Goal: Transaction & Acquisition: Book appointment/travel/reservation

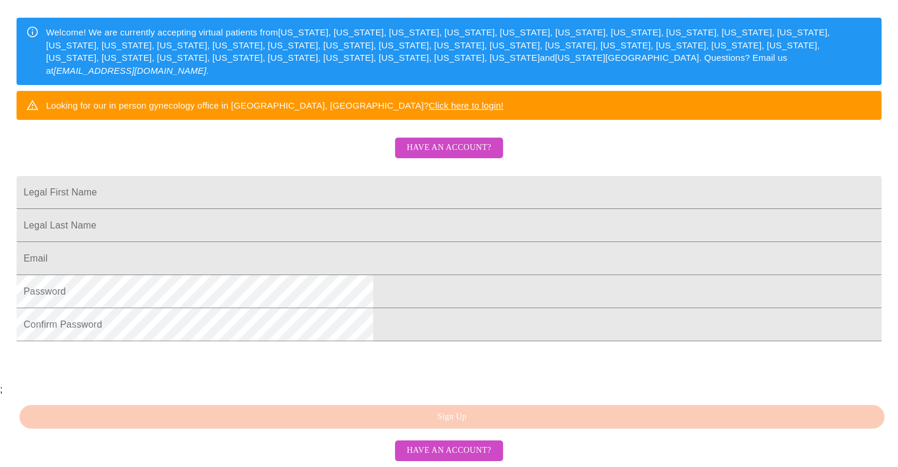
scroll to position [276, 0]
click at [433, 176] on input "Legal First Name" at bounding box center [449, 192] width 865 height 33
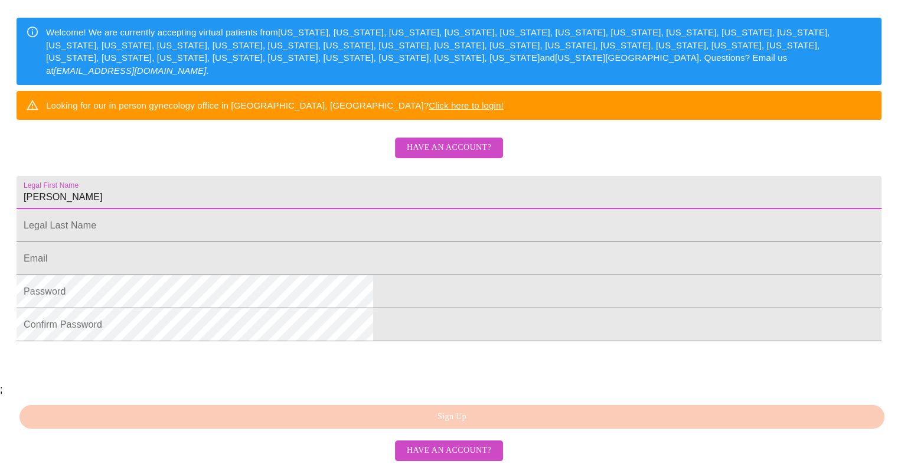
type input "[PERSON_NAME]"
type input "Urban"
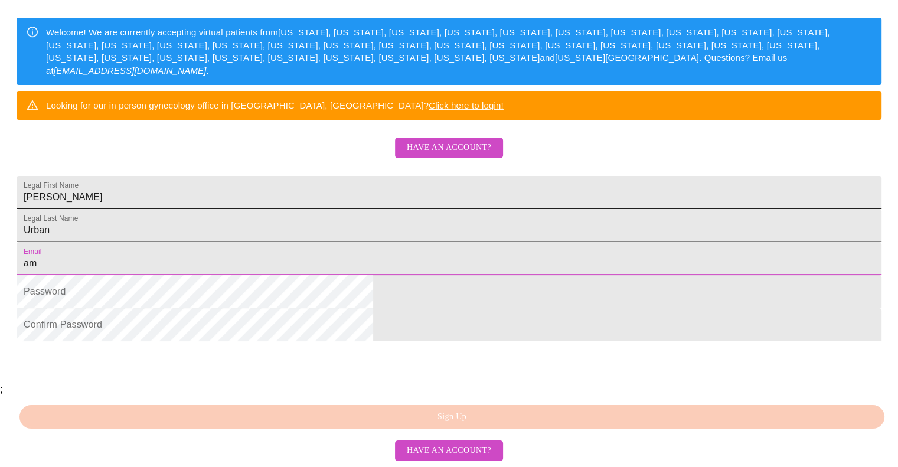
type input "[EMAIL_ADDRESS][DOMAIN_NAME]"
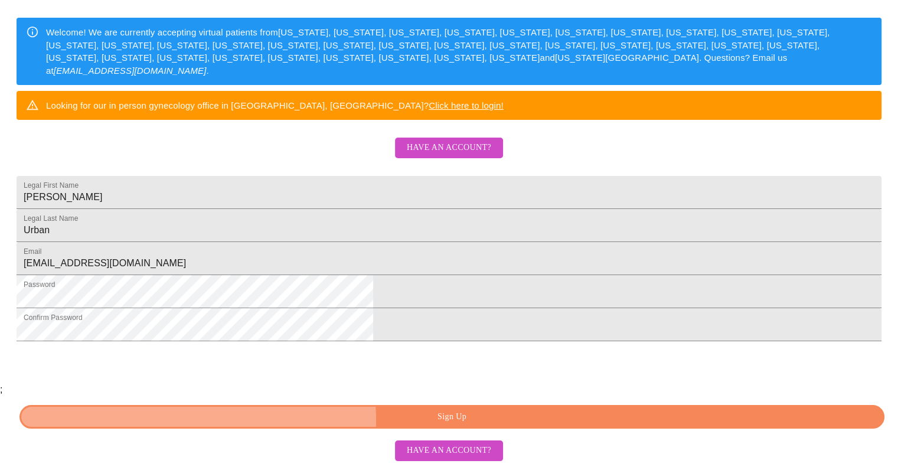
click at [382, 422] on span "Sign Up" at bounding box center [452, 417] width 838 height 15
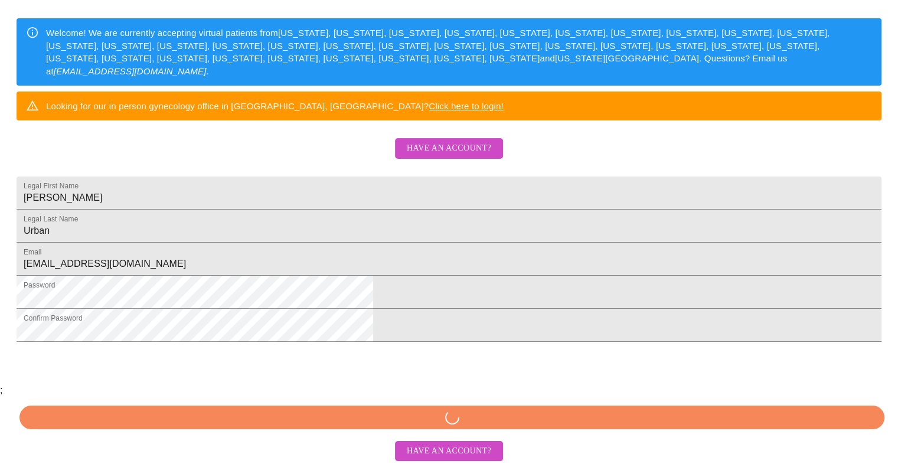
click at [382, 380] on div "MyMenopauseRx Sign Up Welcome! We are currently accepting virtual patients from…" at bounding box center [449, 146] width 889 height 467
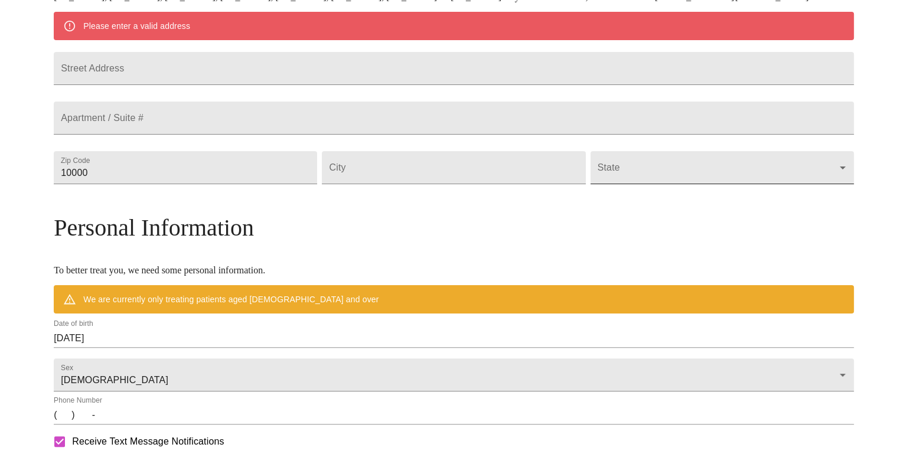
scroll to position [229, 0]
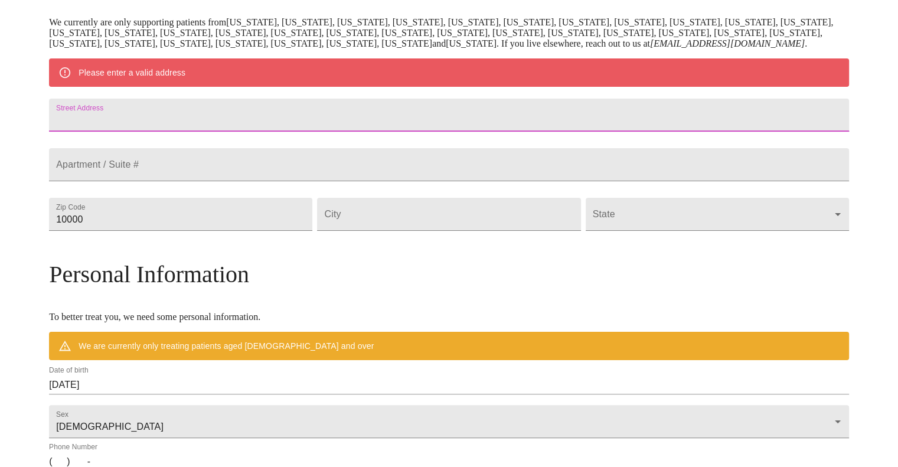
click at [468, 132] on input "Street Address" at bounding box center [449, 115] width 800 height 33
type input "[STREET_ADDRESS]"
type input "76179"
type input "[GEOGRAPHIC_DATA]"
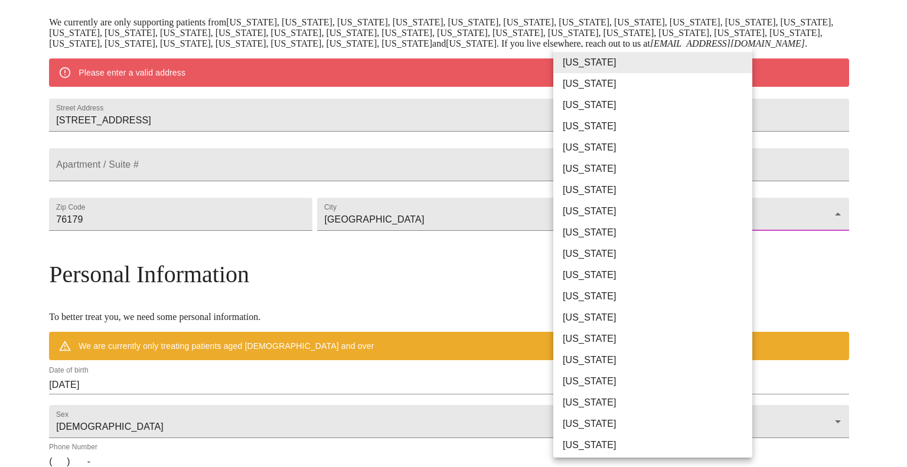
click at [678, 264] on body "MyMenopauseRx Welcome to MyMenopauseRx Since it's your first time here, you'll …" at bounding box center [454, 236] width 898 height 921
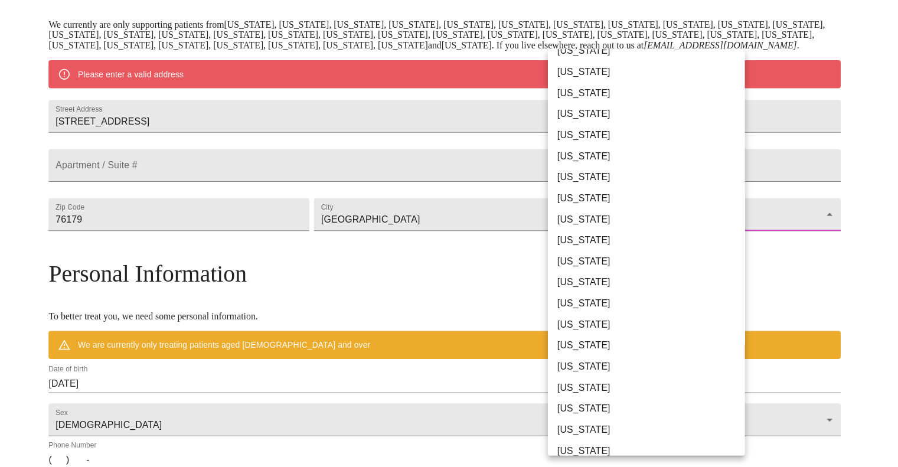
scroll to position [683, 0]
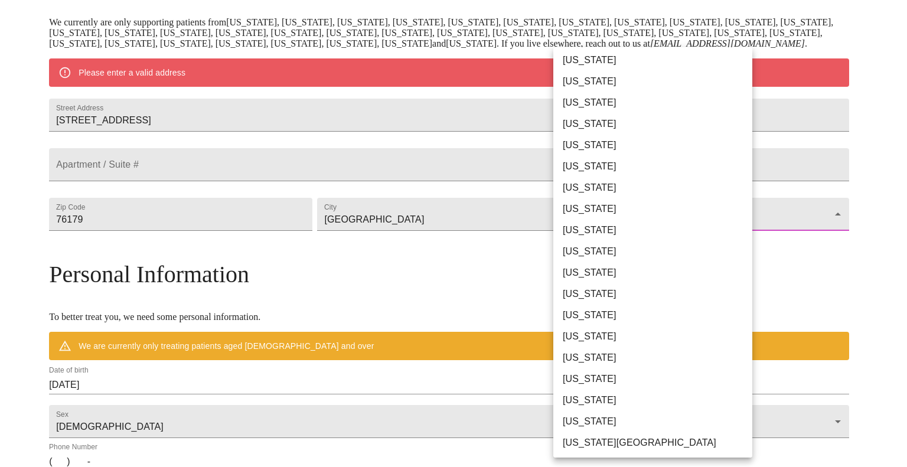
click at [595, 273] on li "[US_STATE]" at bounding box center [657, 272] width 208 height 21
type input "[US_STATE]"
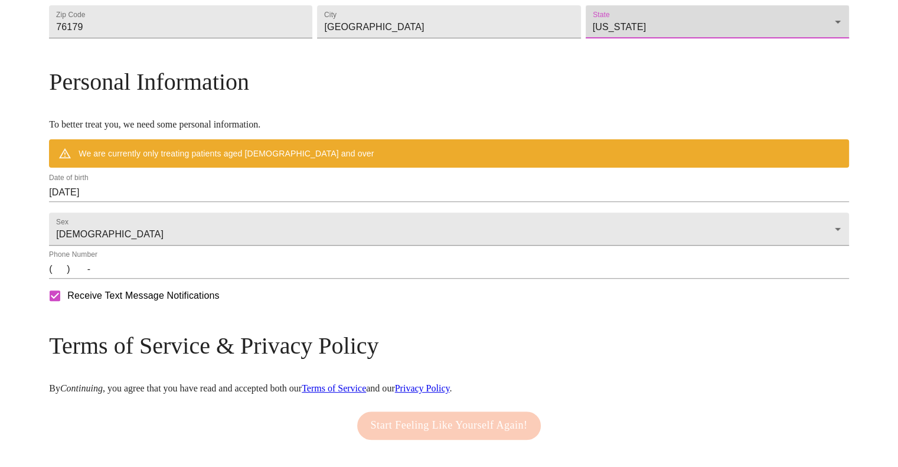
scroll to position [475, 0]
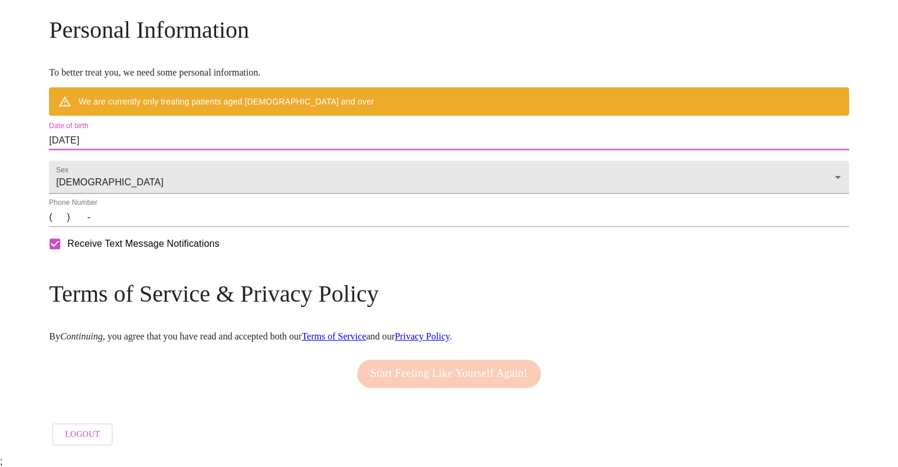
drag, startPoint x: 224, startPoint y: 143, endPoint x: 73, endPoint y: 137, distance: 151.3
click at [73, 137] on div "MyMenopauseRx Welcome to MyMenopauseRx Since it's your first time here, you'll …" at bounding box center [449, 8] width 800 height 886
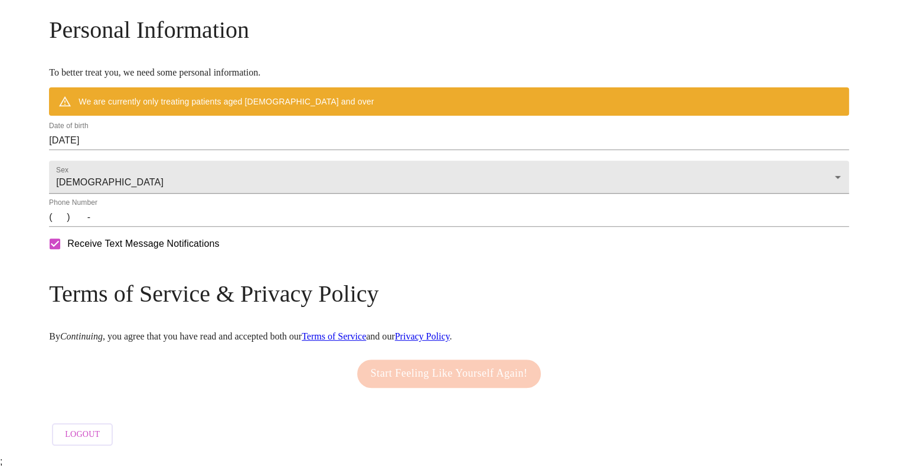
click at [139, 141] on div "MyMenopauseRx Welcome to MyMenopauseRx Since it's your first time here, you'll …" at bounding box center [449, 8] width 800 height 886
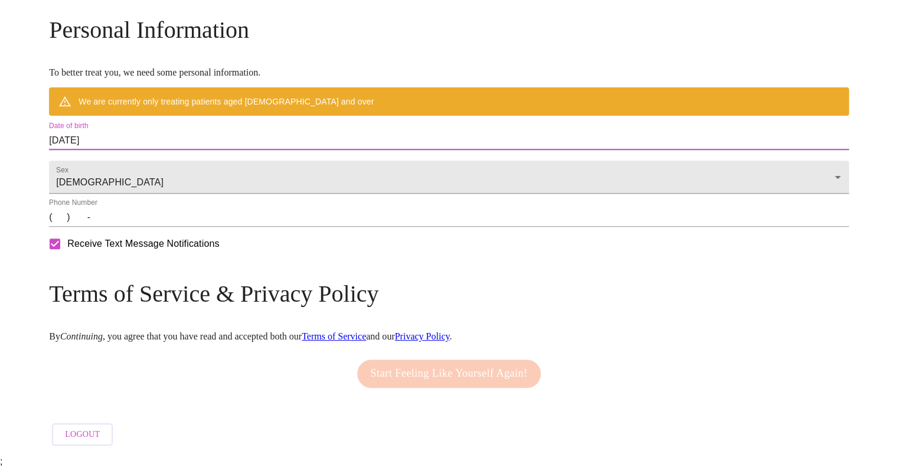
click at [180, 134] on input "[DATE]" at bounding box center [449, 140] width 800 height 19
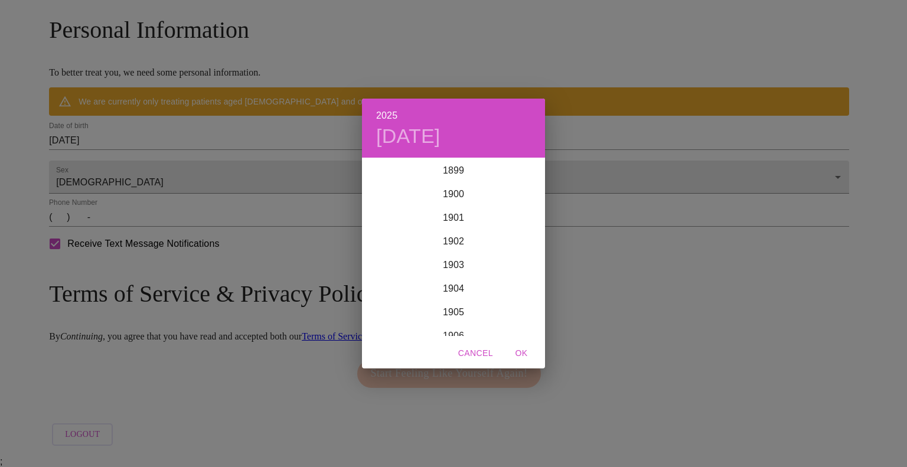
scroll to position [2905, 0]
click at [426, 134] on h4 "[DATE]" at bounding box center [408, 136] width 64 height 25
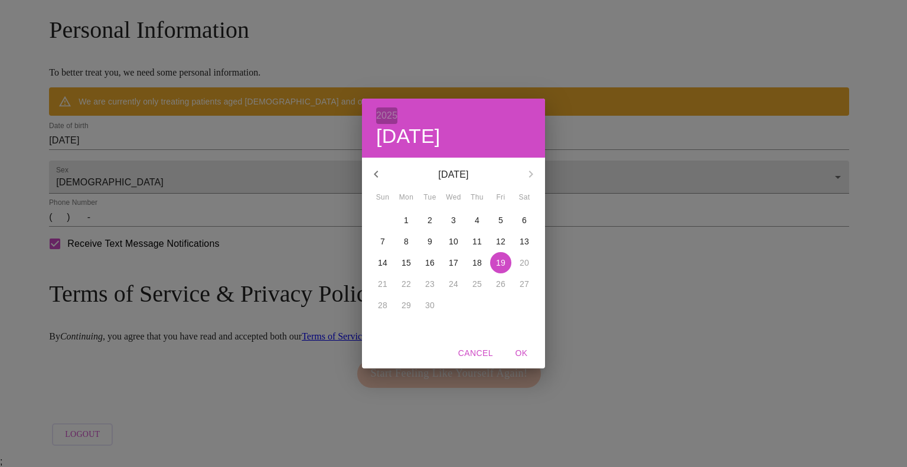
click at [390, 114] on h6 "2025" at bounding box center [386, 115] width 21 height 17
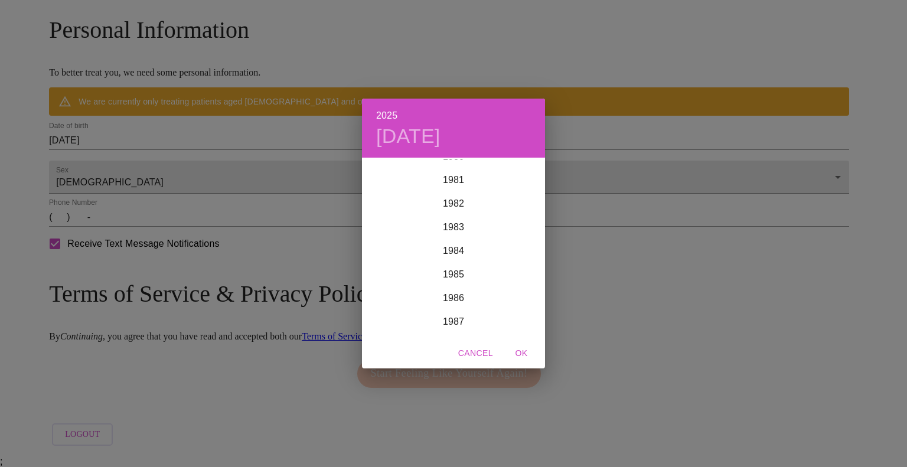
scroll to position [1927, 0]
click at [456, 230] on div "1983" at bounding box center [453, 228] width 183 height 24
click at [517, 184] on div "Mar" at bounding box center [514, 181] width 61 height 44
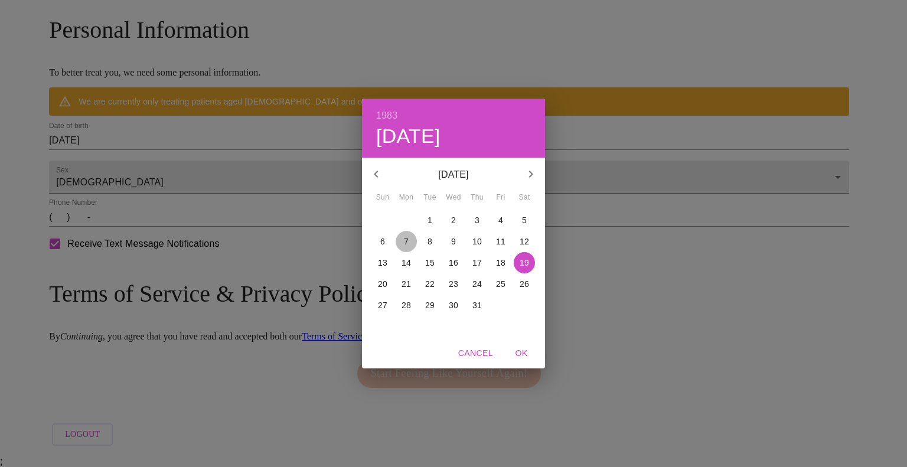
click at [409, 238] on p "7" at bounding box center [406, 242] width 5 height 12
click at [521, 355] on span "OK" at bounding box center [521, 353] width 28 height 15
type input "[DATE]"
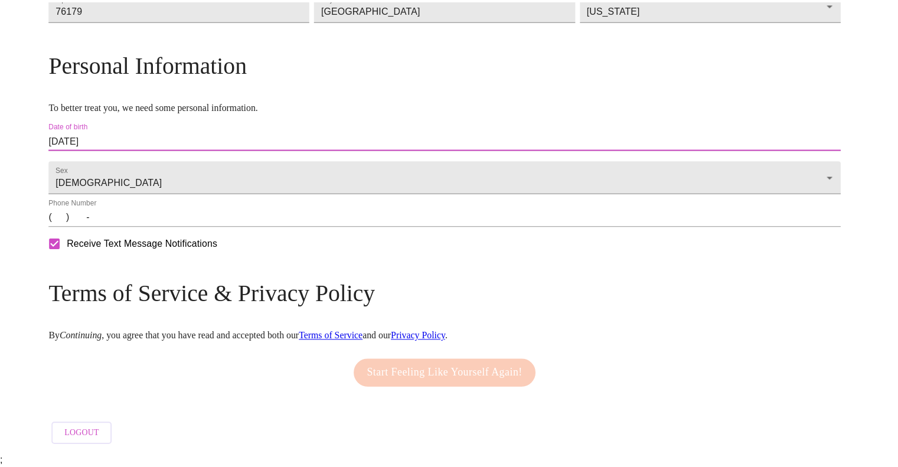
scroll to position [441, 0]
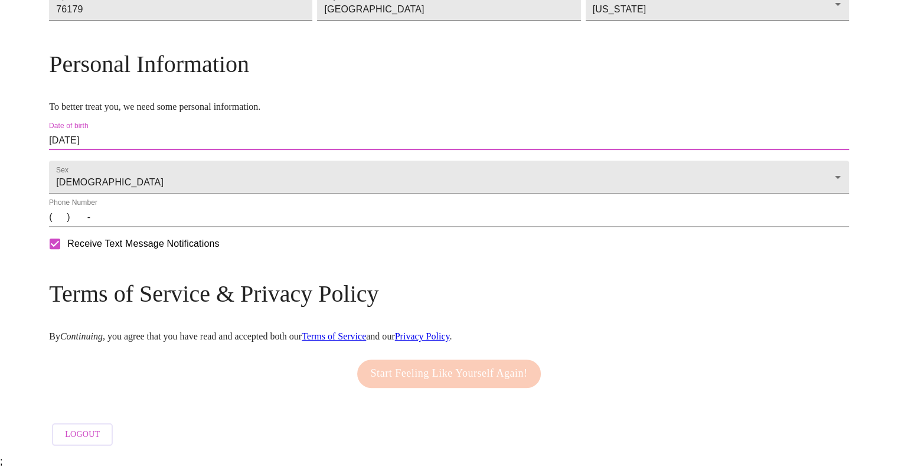
click at [181, 227] on input "(   )    -" at bounding box center [449, 217] width 800 height 19
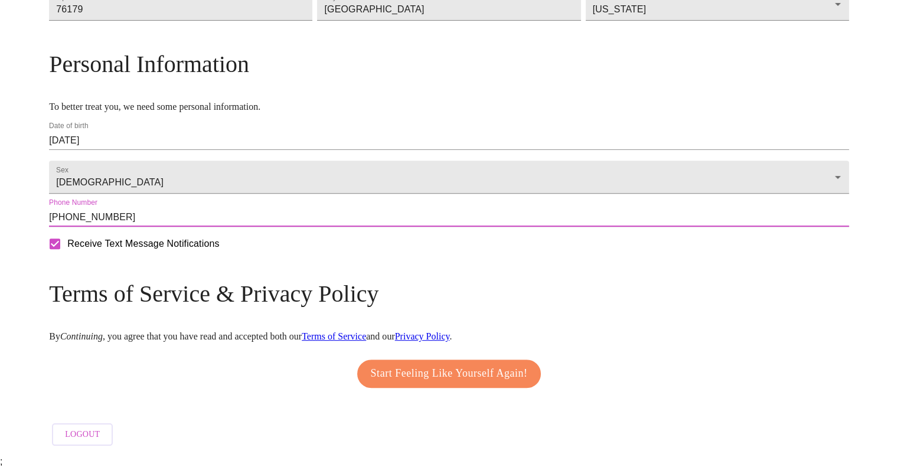
type input "[PHONE_NUMBER]"
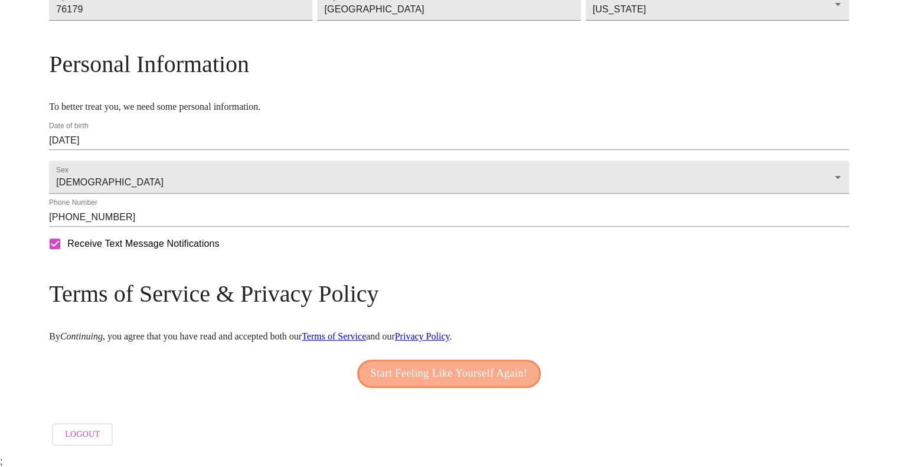
click at [451, 375] on span "Start Feeling Like Yourself Again!" at bounding box center [449, 373] width 157 height 19
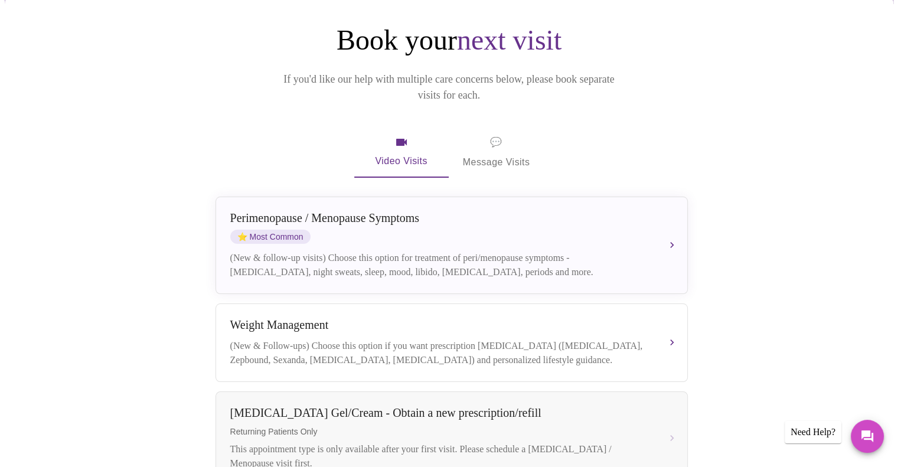
scroll to position [115, 0]
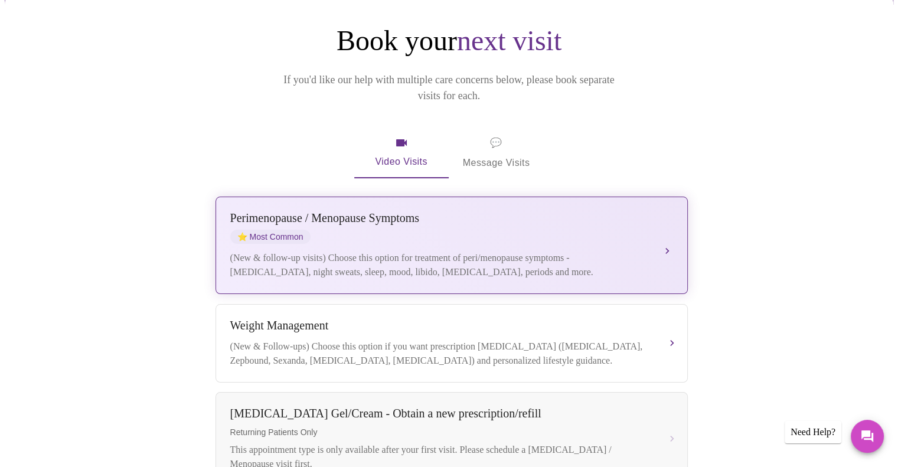
click at [385, 251] on div "(New & follow-up visits) Choose this option for treatment of peri/menopause sym…" at bounding box center [439, 265] width 419 height 28
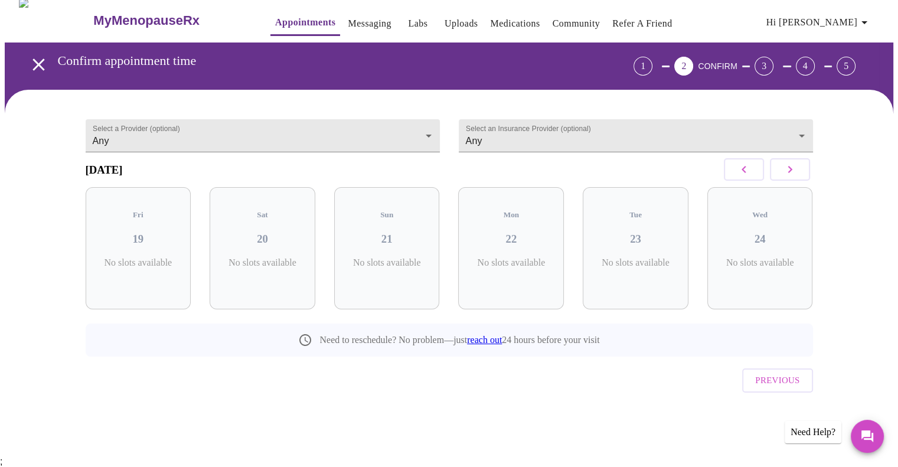
scroll to position [11, 0]
click at [508, 270] on span "( 5 Total)" at bounding box center [516, 274] width 28 height 9
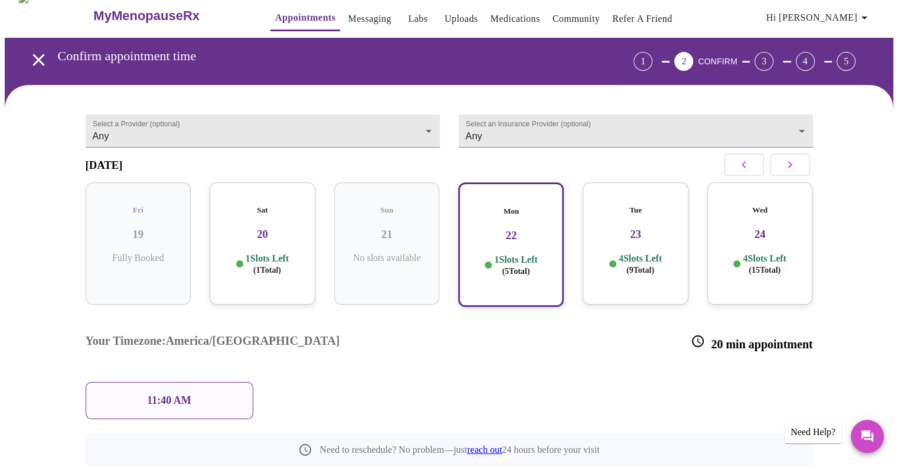
scroll to position [71, 0]
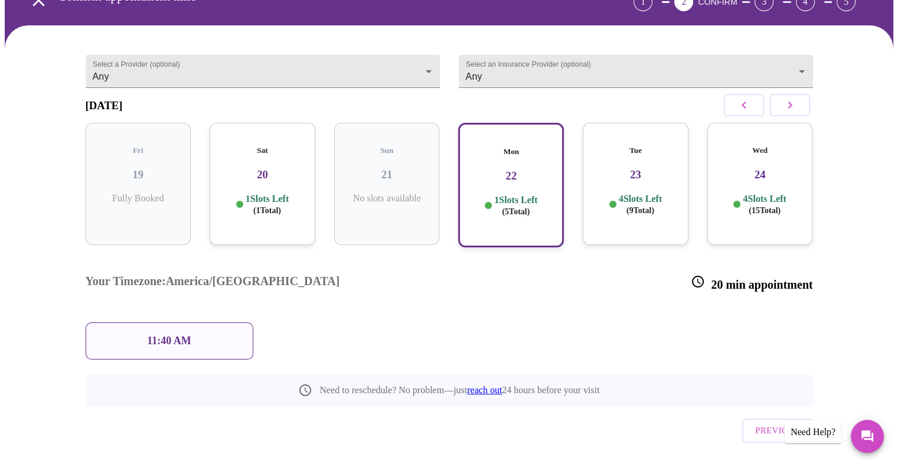
click at [268, 217] on div "Sat 20 1 Slots Left ( 1 Total)" at bounding box center [263, 184] width 106 height 122
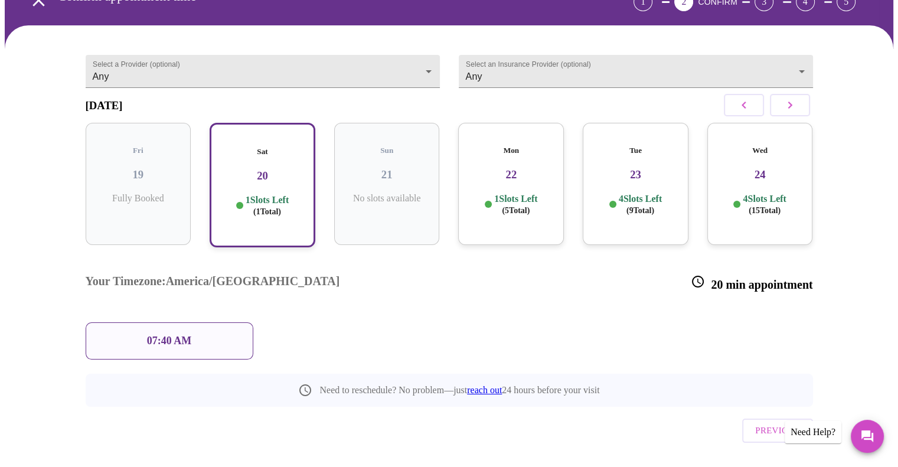
click at [645, 207] on span "( 9 Total)" at bounding box center [640, 210] width 28 height 9
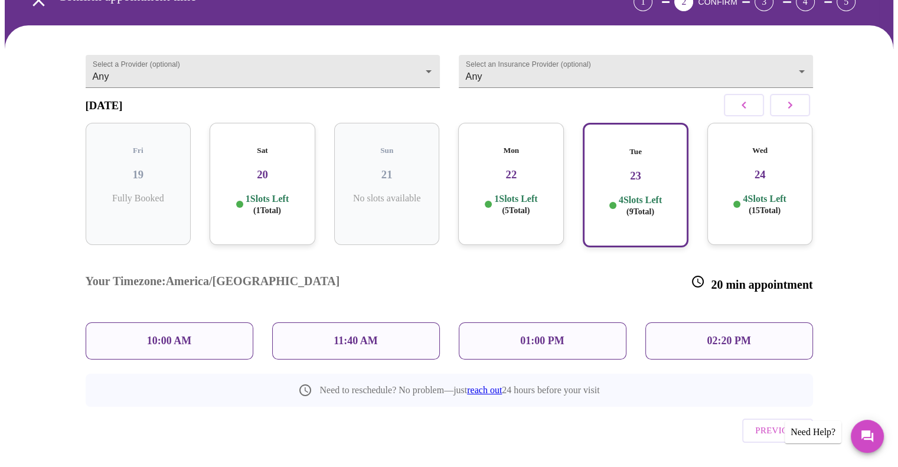
click at [772, 193] on p "4 Slots Left ( 15 Total)" at bounding box center [764, 204] width 43 height 23
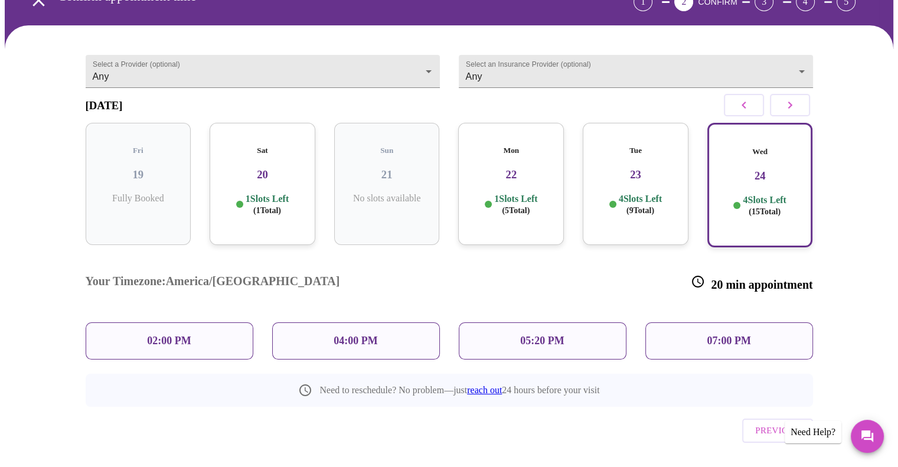
click at [644, 182] on div "Tue 23 4 Slots Left ( 9 Total)" at bounding box center [636, 184] width 106 height 122
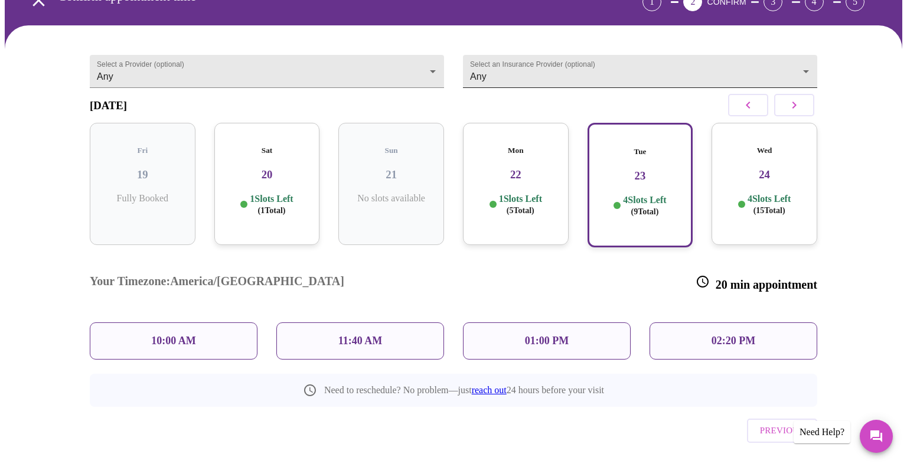
click at [504, 63] on body "MyMenopauseRx Appointments Messaging Labs Uploads Medications Community Refer a…" at bounding box center [454, 218] width 898 height 568
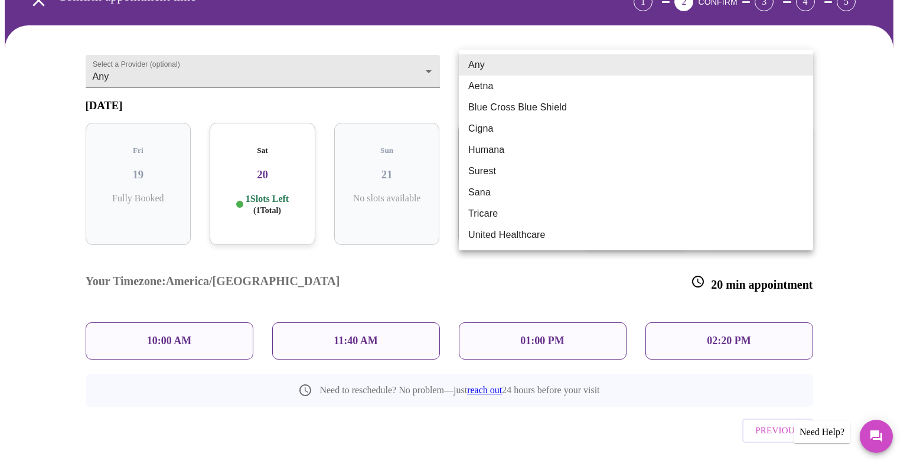
click at [510, 101] on li "Blue Cross Blue Shield" at bounding box center [636, 107] width 354 height 21
type input "Blue Cross Blue Shield"
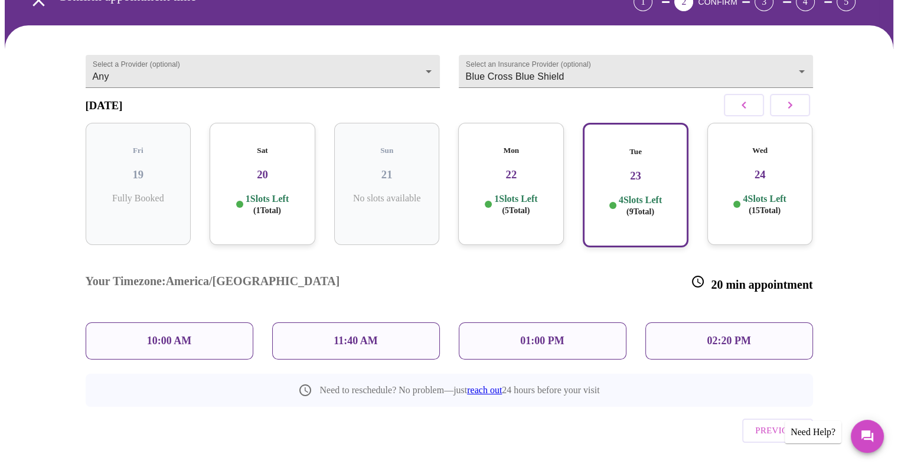
click at [277, 176] on div "Sat 20 1 Slots Left ( 1 Total)" at bounding box center [263, 184] width 106 height 122
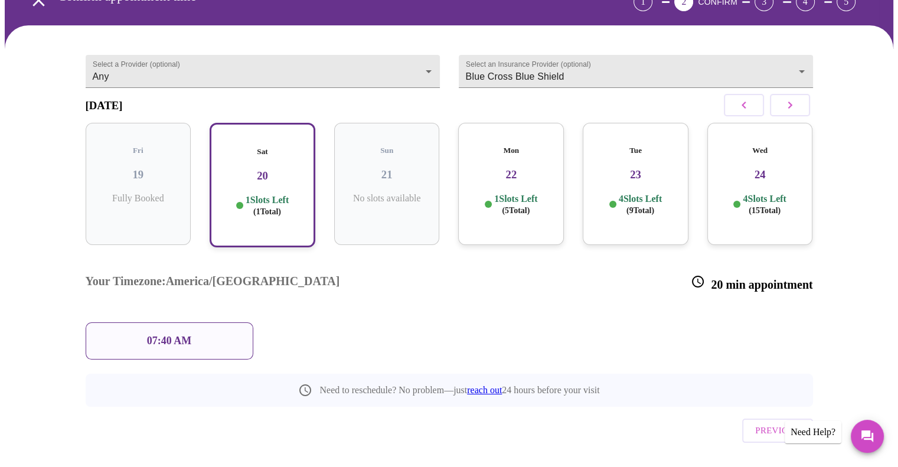
click at [198, 322] on div "07:40 AM" at bounding box center [170, 340] width 168 height 37
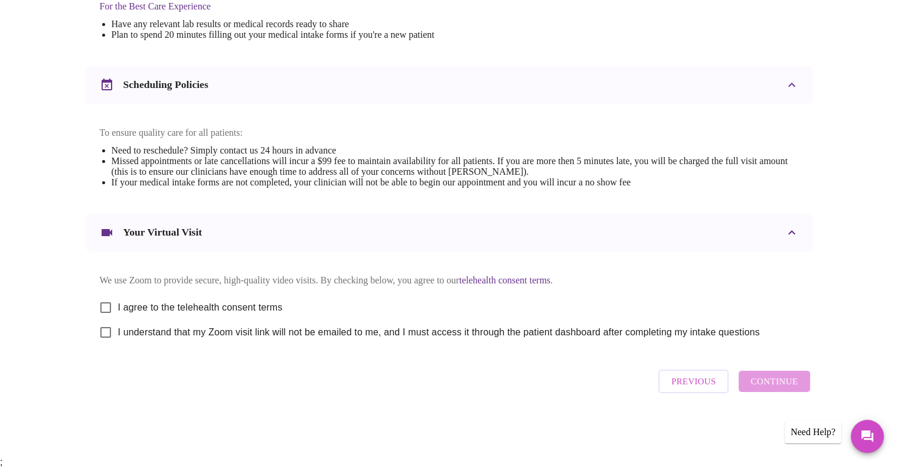
scroll to position [388, 0]
click at [107, 316] on input "I agree to the telehealth consent terms" at bounding box center [105, 307] width 25 height 25
checkbox input "true"
click at [105, 343] on input "I understand that my Zoom visit link will not be emailed to me, and I must acce…" at bounding box center [105, 331] width 25 height 25
checkbox input "true"
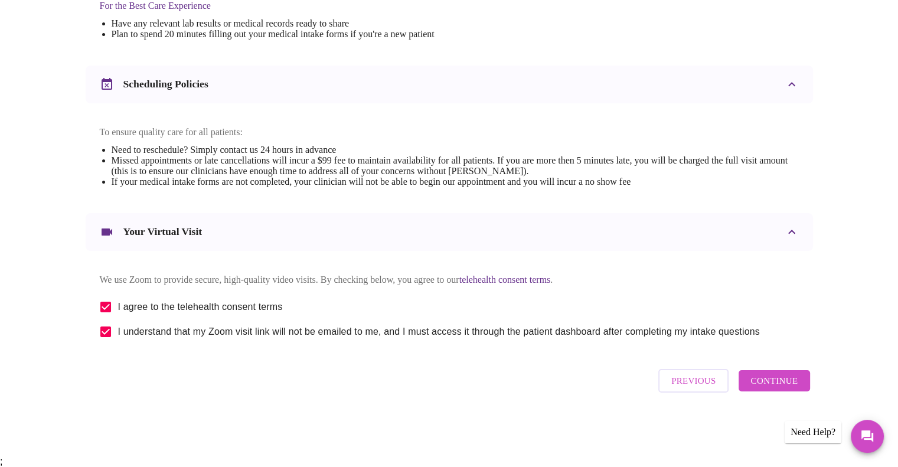
click at [774, 389] on span "Continue" at bounding box center [773, 380] width 47 height 15
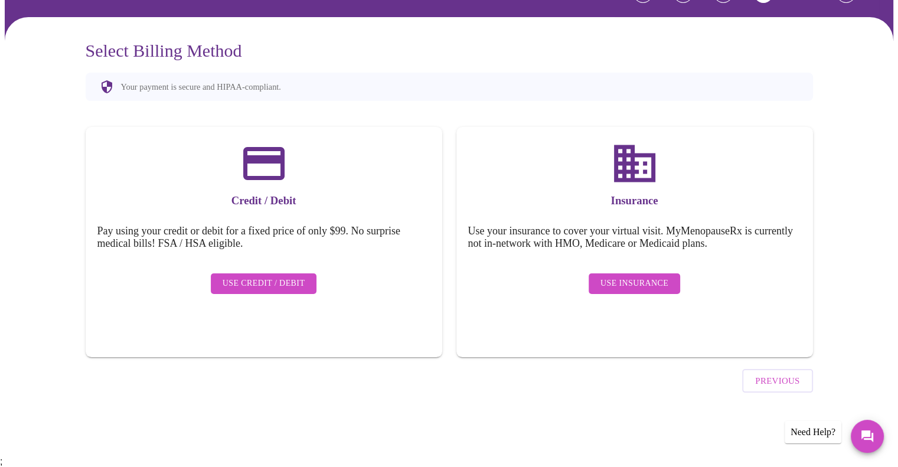
scroll to position [35, 0]
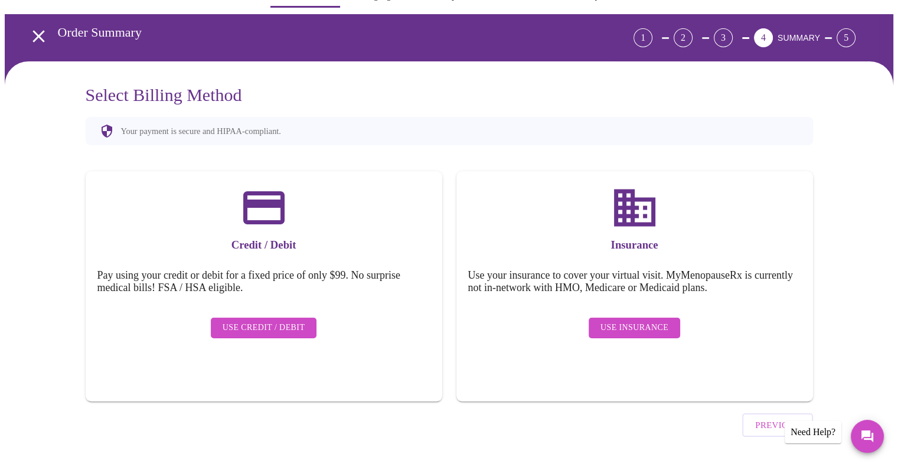
click at [652, 312] on div "Use Insurance" at bounding box center [634, 328] width 333 height 32
click at [649, 321] on span "Use Insurance" at bounding box center [635, 328] width 68 height 15
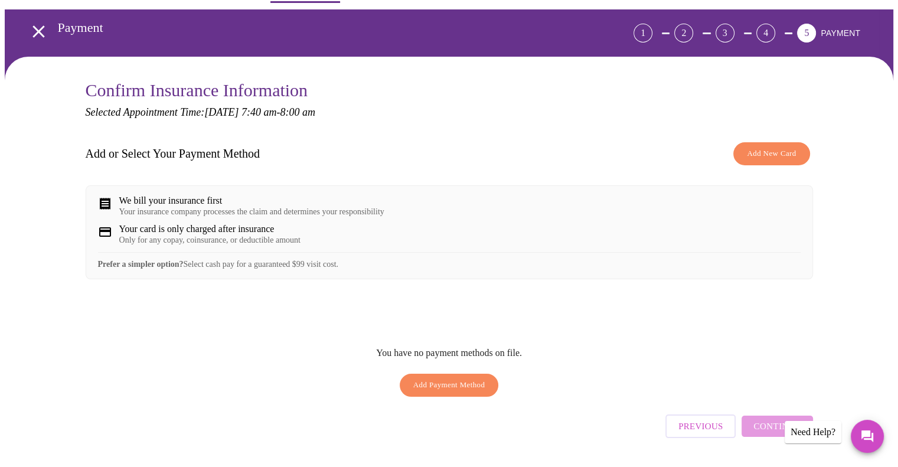
scroll to position [43, 0]
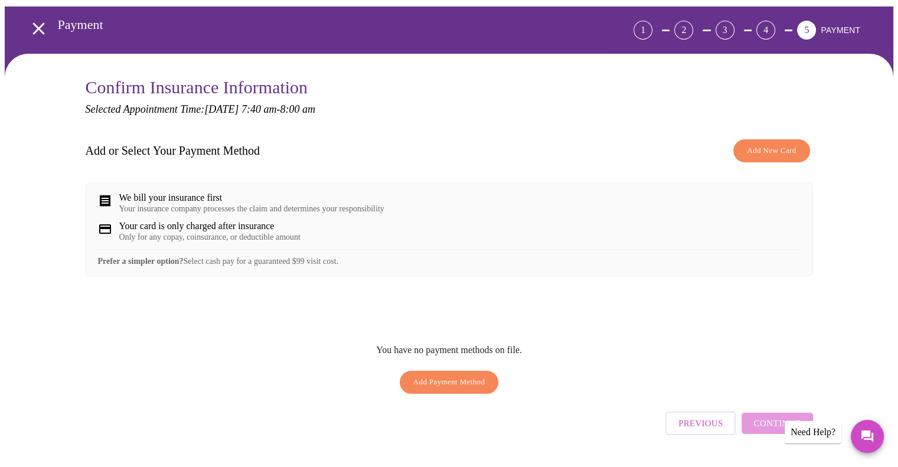
click at [761, 149] on span "Add New Card" at bounding box center [771, 151] width 49 height 14
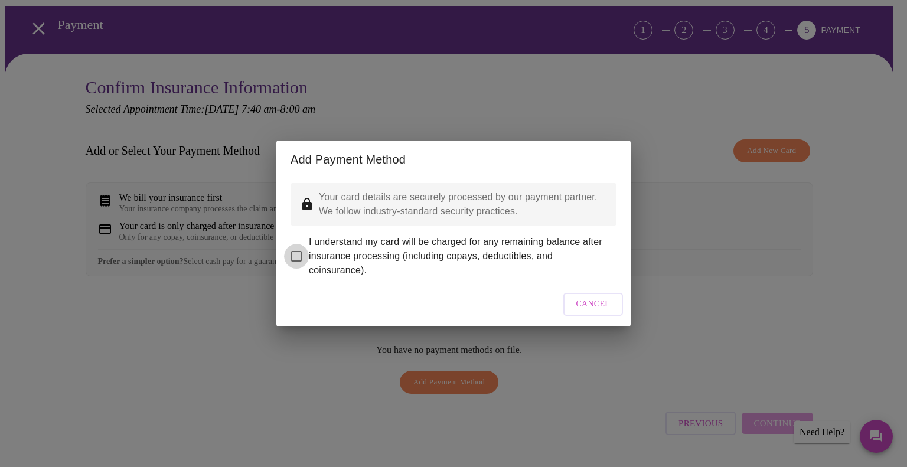
click at [307, 246] on input "I understand my card will be charged for any remaining balance after insurance …" at bounding box center [296, 256] width 25 height 25
checkbox input "true"
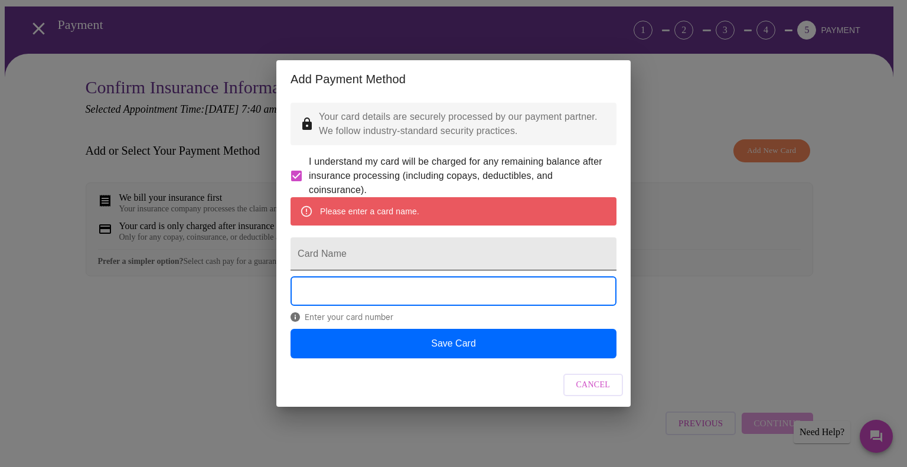
click at [398, 247] on input "Card Name" at bounding box center [454, 253] width 326 height 33
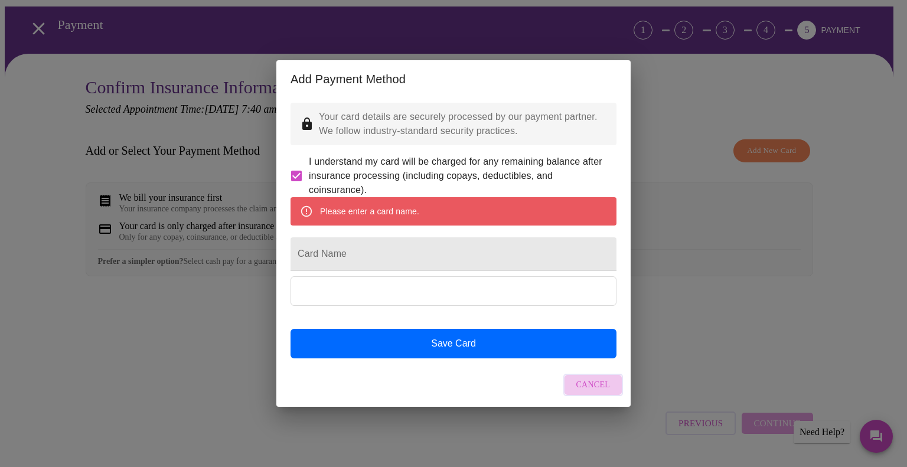
click at [595, 393] on span "Cancel" at bounding box center [593, 385] width 34 height 15
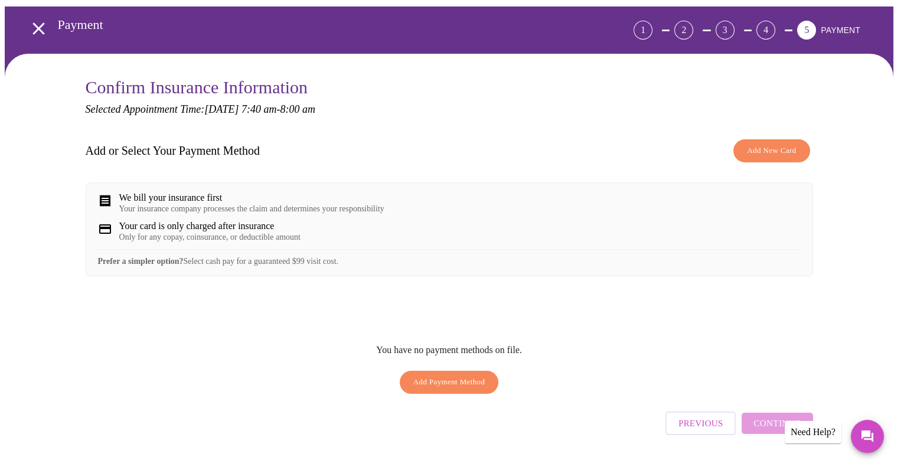
click at [351, 231] on div "Your card is only charged after insurance Only for any copay, coinsurance, or d…" at bounding box center [449, 231] width 703 height 21
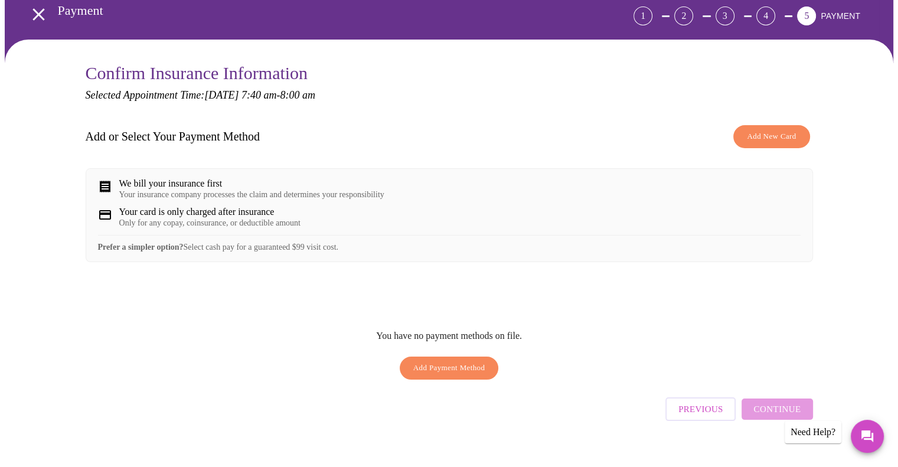
scroll to position [76, 0]
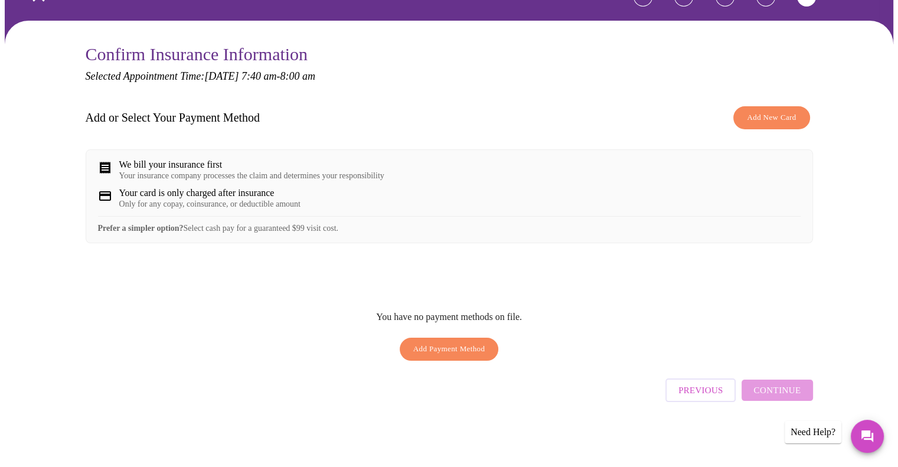
click at [460, 367] on div "Add Payment Method" at bounding box center [449, 349] width 146 height 35
click at [456, 356] on span "Add Payment Method" at bounding box center [449, 349] width 72 height 14
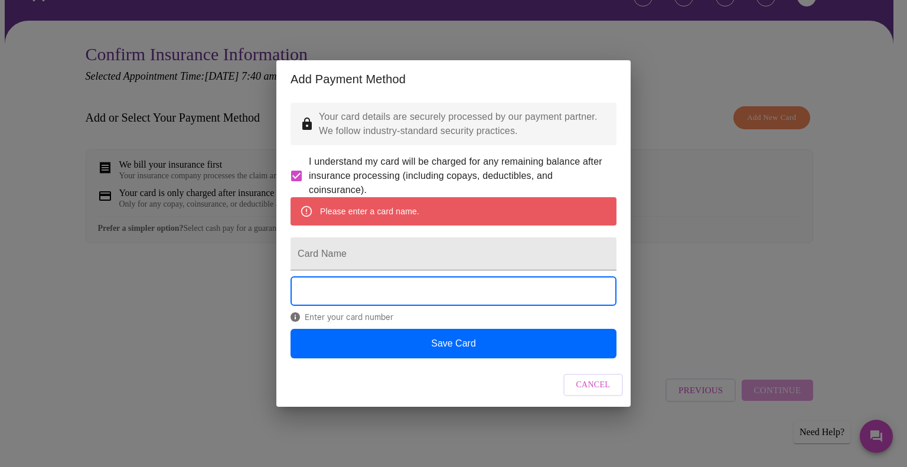
click at [692, 119] on div "Add Payment Method Your card details are securely processed by our payment part…" at bounding box center [453, 233] width 907 height 467
